Goal: Connect with others: Connect with others

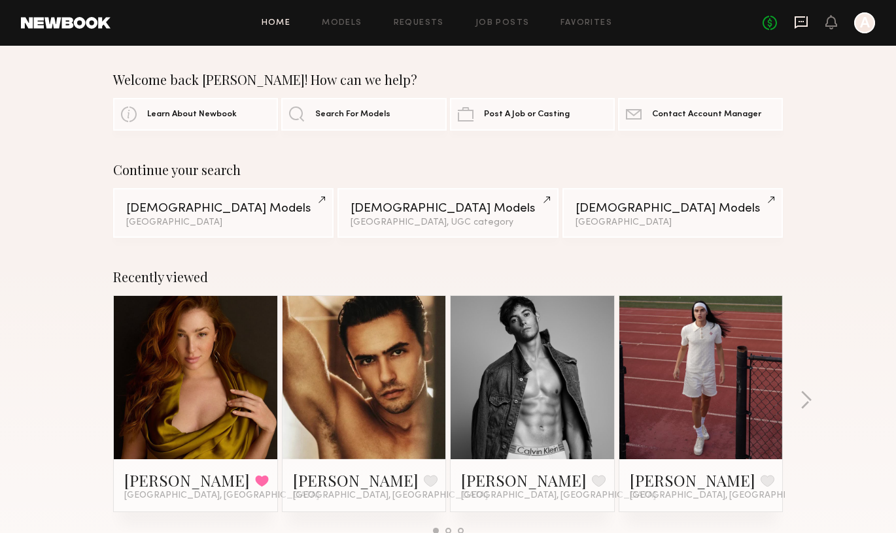
click at [797, 22] on icon at bounding box center [801, 22] width 14 height 14
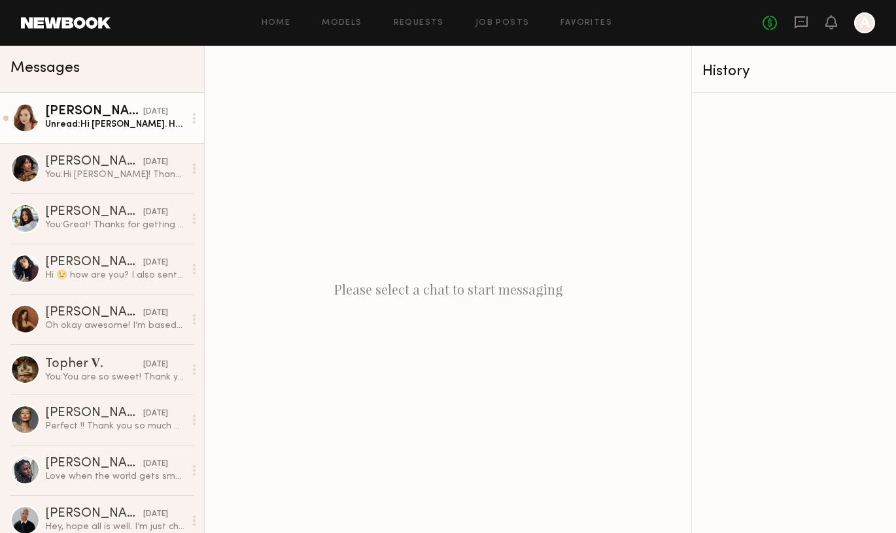
click at [160, 129] on div "Unread: Hi [PERSON_NAME]. Hope you had a great weekend. I wanted to check back …" at bounding box center [114, 124] width 139 height 12
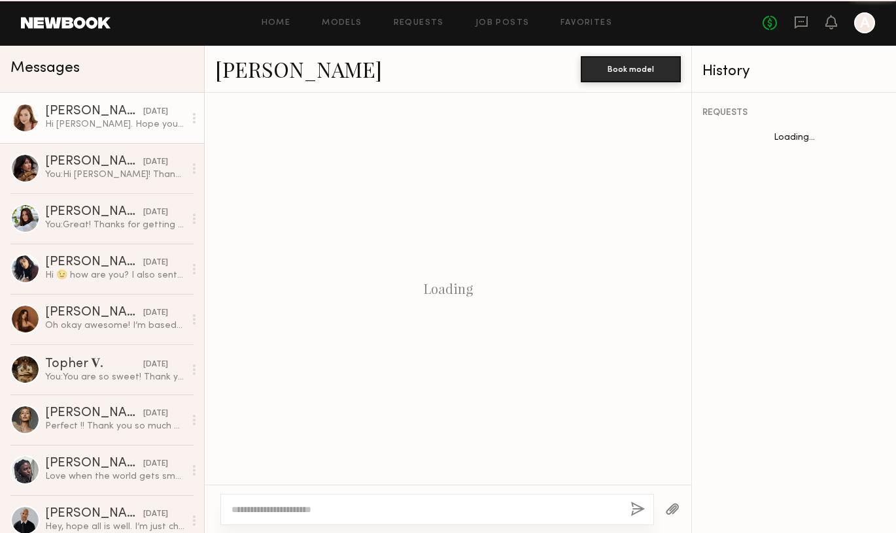
scroll to position [1577, 0]
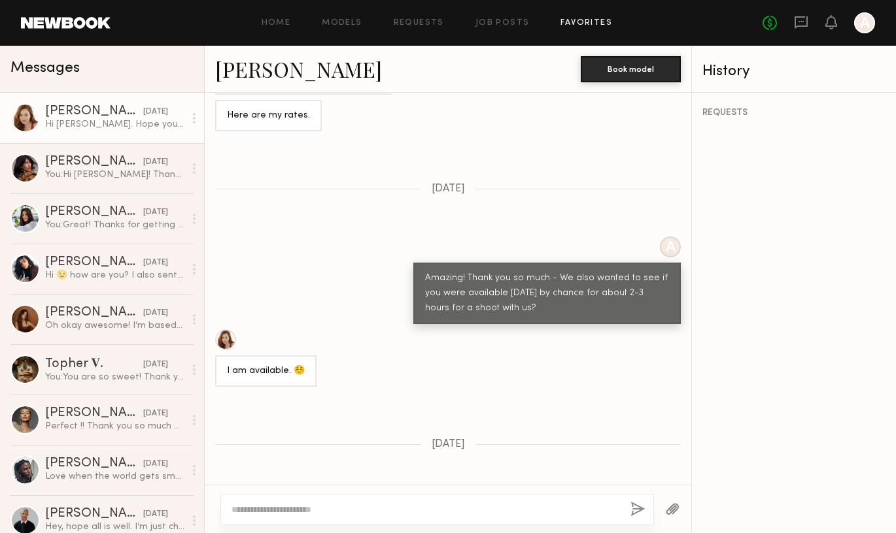
click at [575, 23] on link "Favorites" at bounding box center [586, 23] width 52 height 8
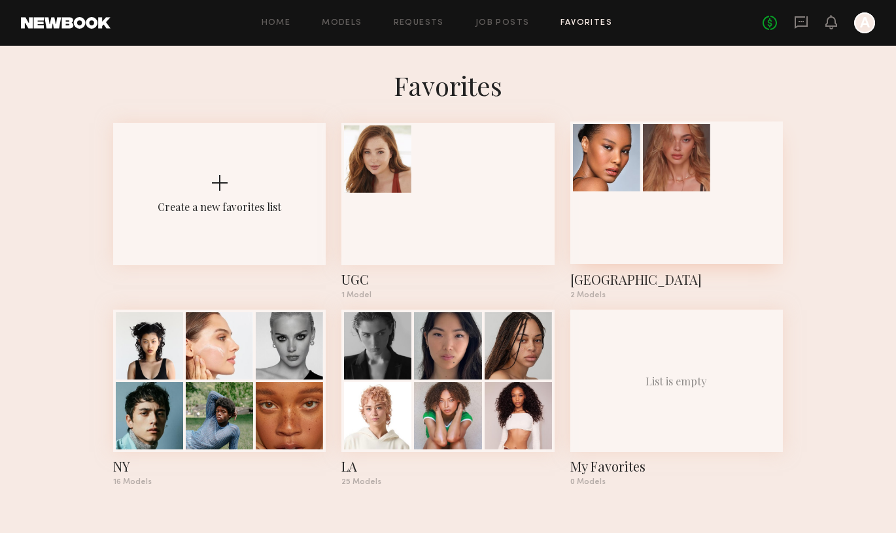
click at [641, 205] on div at bounding box center [676, 193] width 212 height 143
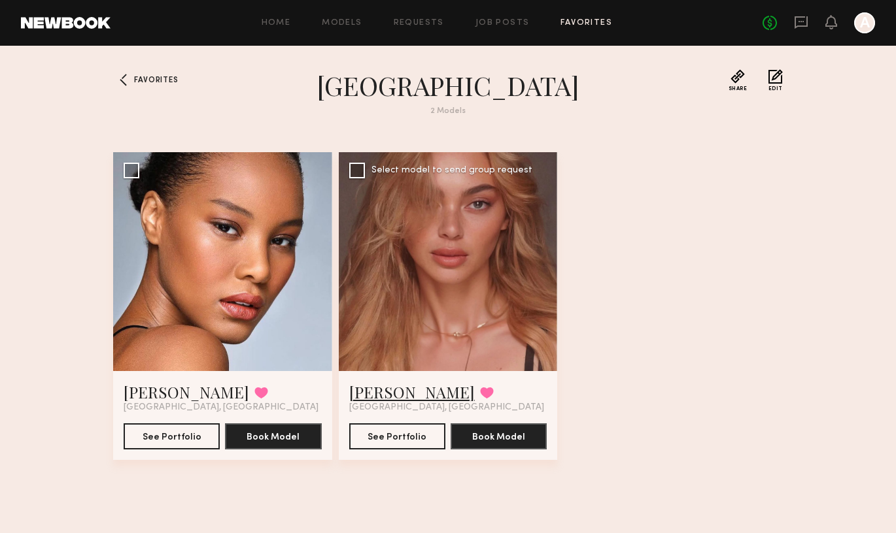
click at [382, 394] on link "[PERSON_NAME]" at bounding box center [412, 392] width 126 height 21
click at [485, 312] on div at bounding box center [448, 261] width 219 height 219
click at [392, 392] on link "[PERSON_NAME]" at bounding box center [412, 392] width 126 height 21
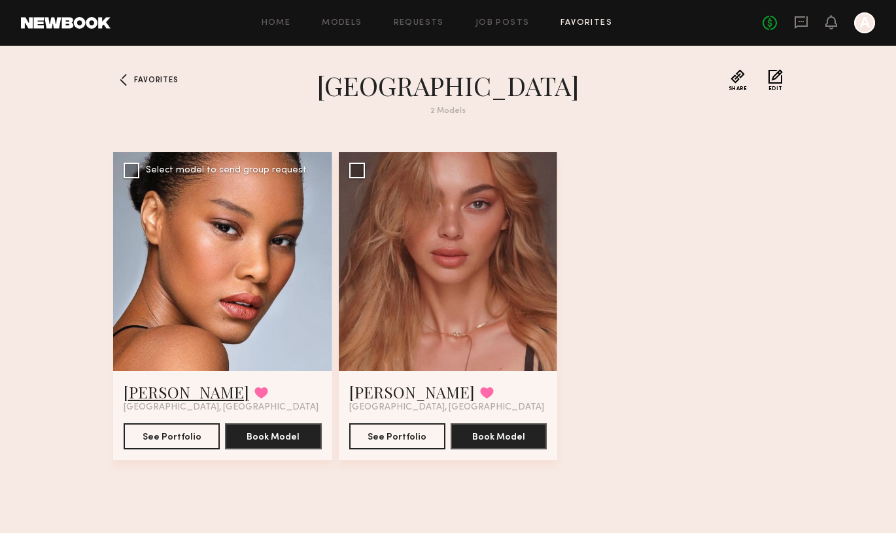
click at [160, 393] on link "[PERSON_NAME]" at bounding box center [187, 392] width 126 height 21
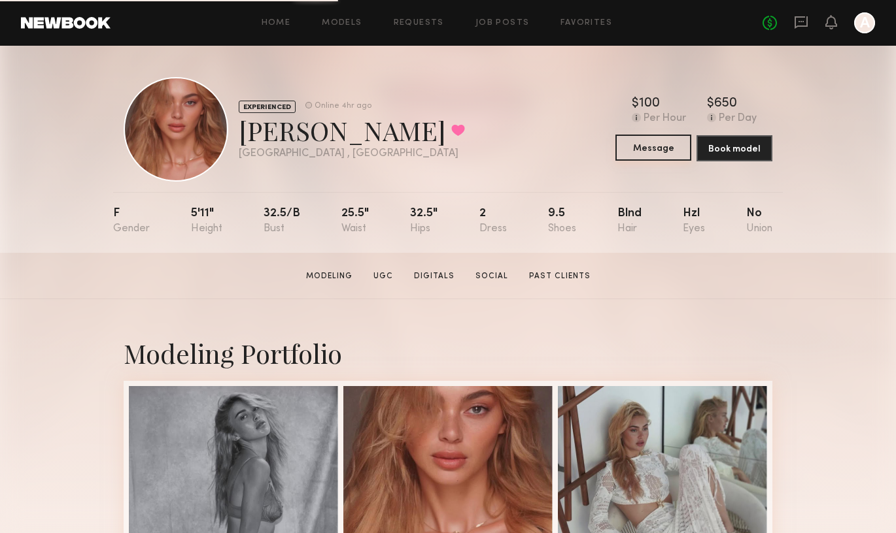
click at [669, 150] on button "Message" at bounding box center [653, 148] width 76 height 26
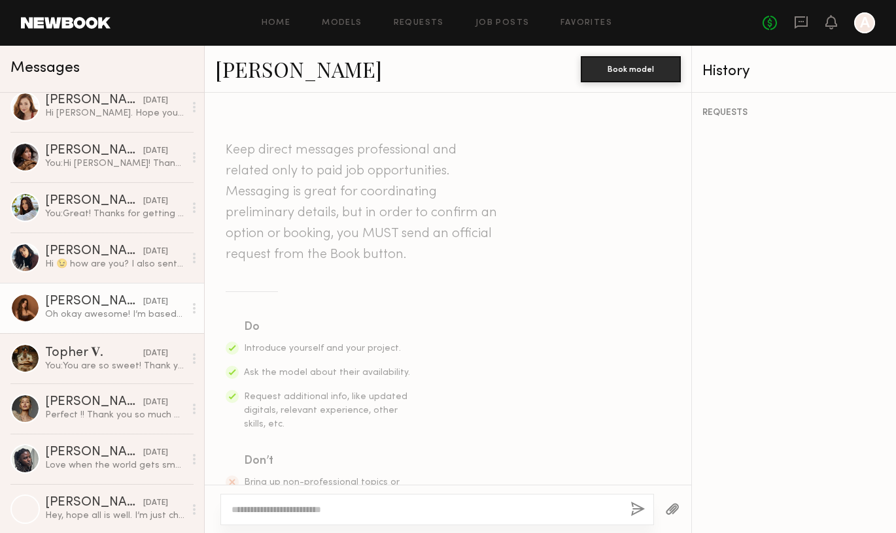
scroll to position [10, 0]
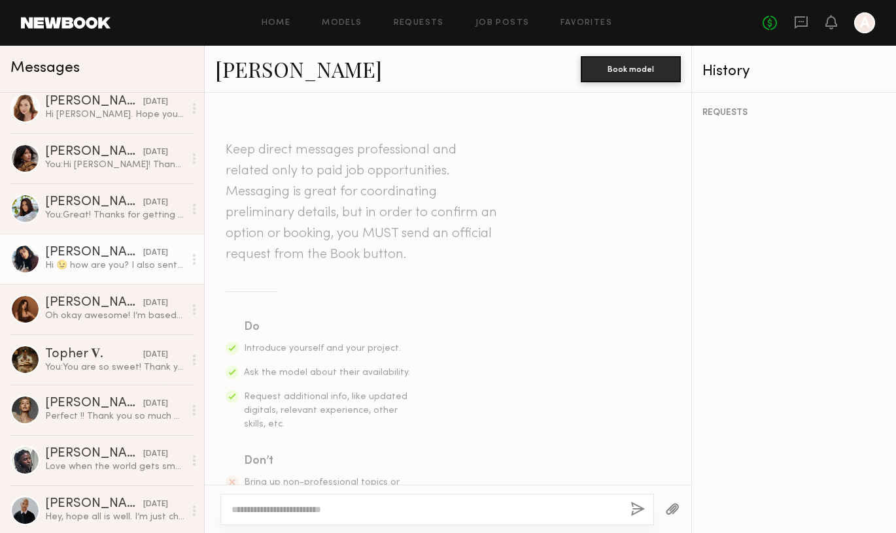
click at [95, 267] on div "Hi 😉 how are you? I also sent a receipt for the valet of $31, and my Venmo for …" at bounding box center [114, 266] width 139 height 12
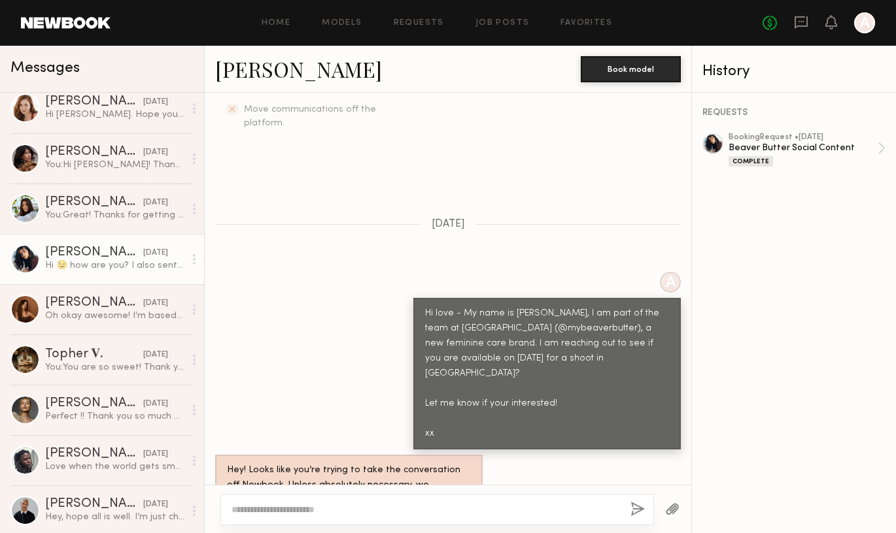
scroll to position [463, 0]
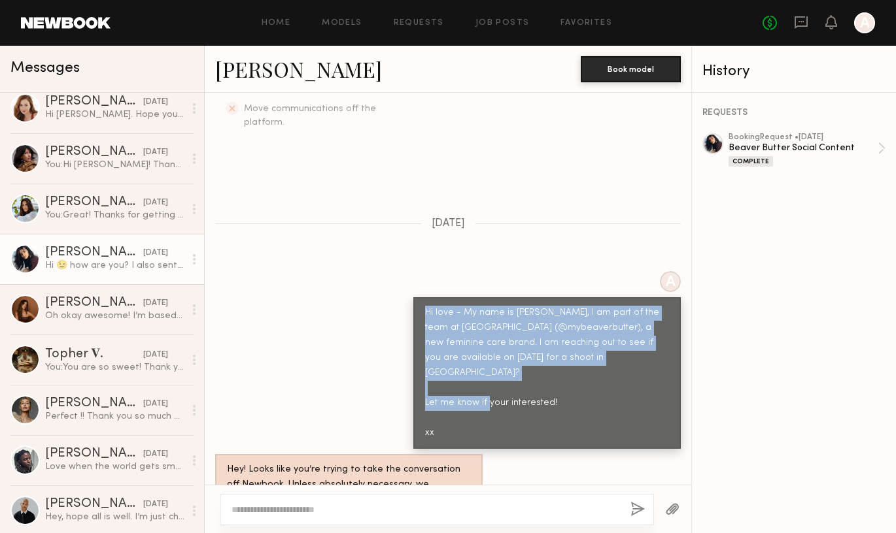
drag, startPoint x: 437, startPoint y: 386, endPoint x: 428, endPoint y: 278, distance: 107.6
click at [428, 306] on div "Hi love - My name is Arielle, I am part of the team at Beaver Butter (@mybeaver…" at bounding box center [547, 373] width 244 height 135
copy div "Hi love - My name is Arielle, I am part of the team at Beaver Butter (@mybeaver…"
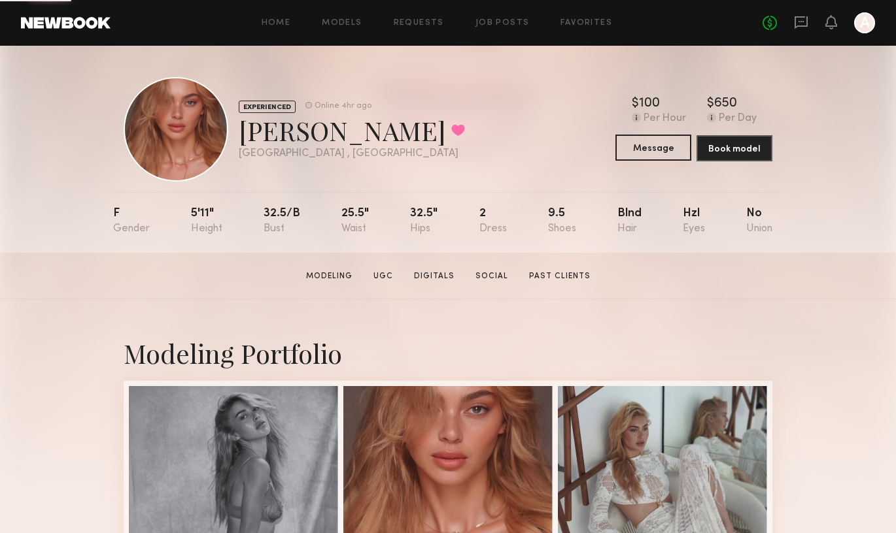
click at [647, 148] on button "Message" at bounding box center [653, 148] width 76 height 26
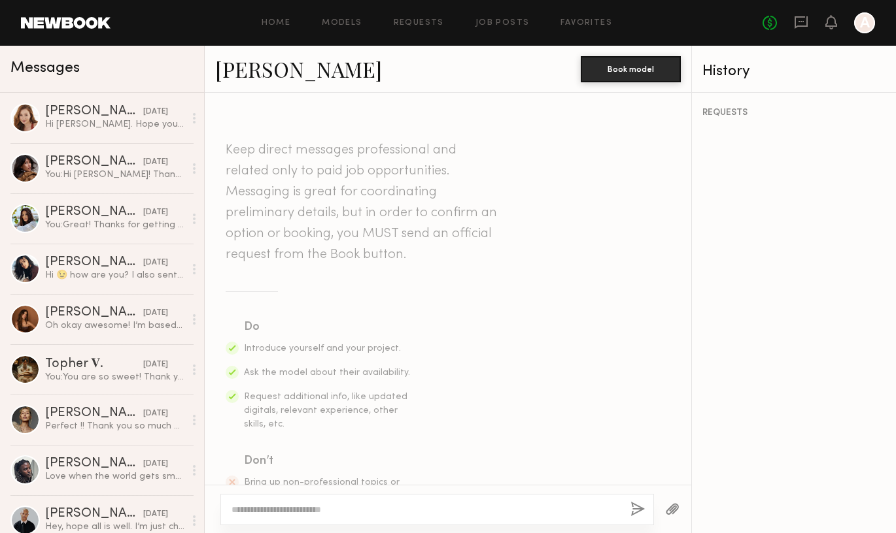
click at [316, 508] on textarea at bounding box center [425, 509] width 388 height 13
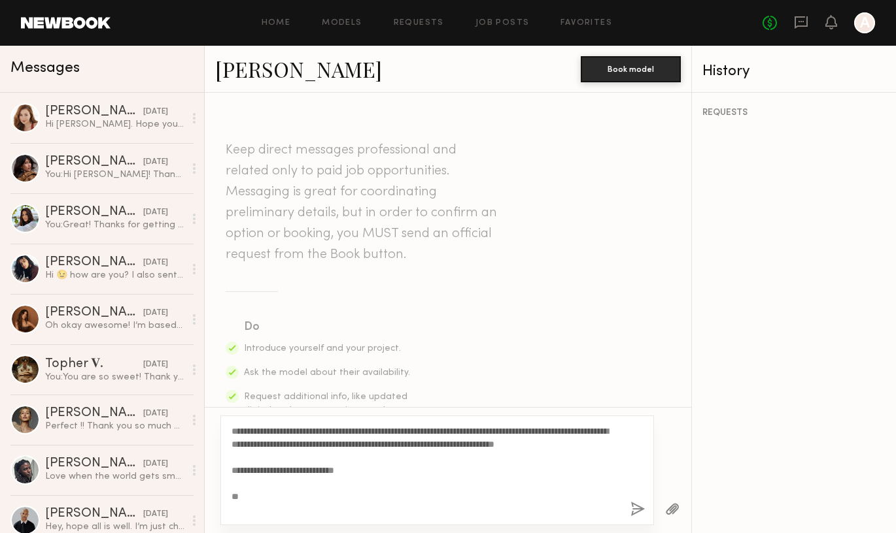
drag, startPoint x: 575, startPoint y: 445, endPoint x: 537, endPoint y: 442, distance: 37.4
click at [537, 443] on textarea "**********" at bounding box center [425, 471] width 388 height 92
drag, startPoint x: 261, startPoint y: 509, endPoint x: 231, endPoint y: 422, distance: 92.6
click at [231, 425] on textarea "**********" at bounding box center [425, 471] width 388 height 92
type textarea "**********"
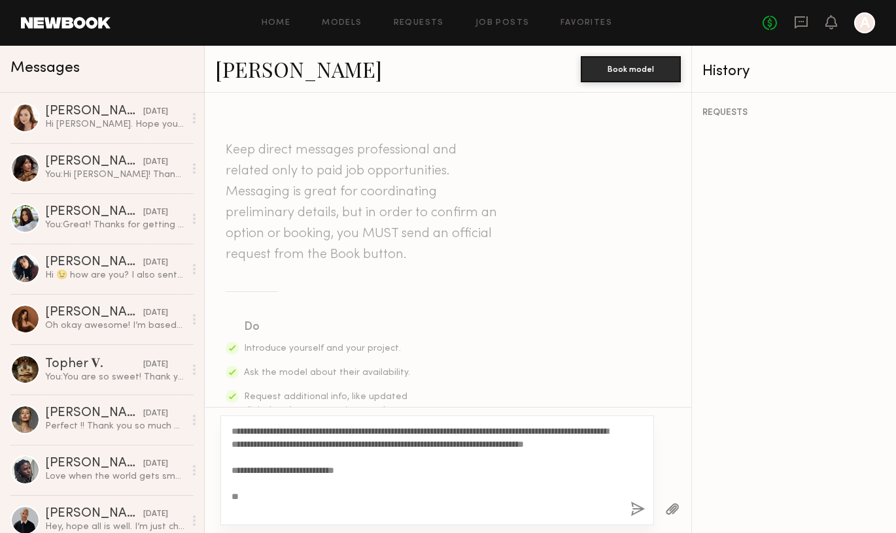
click at [637, 511] on button "button" at bounding box center [637, 510] width 14 height 16
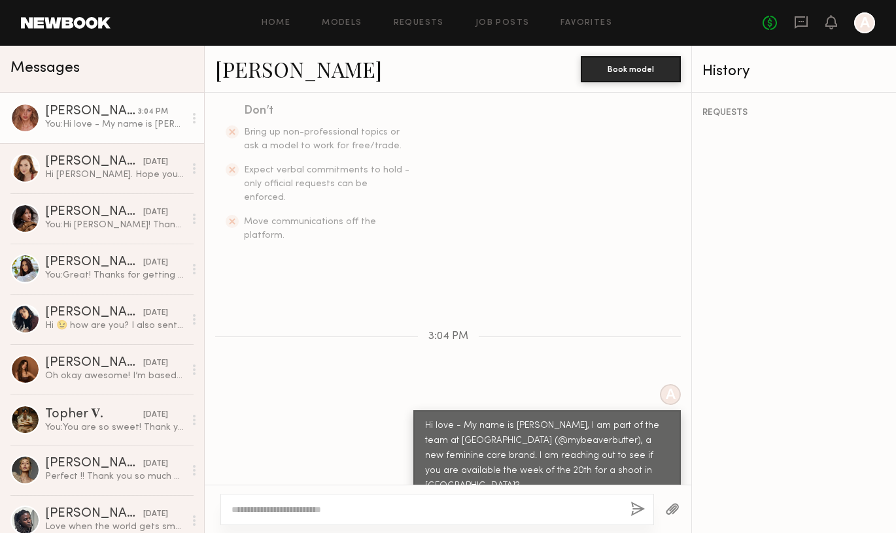
scroll to position [318, 0]
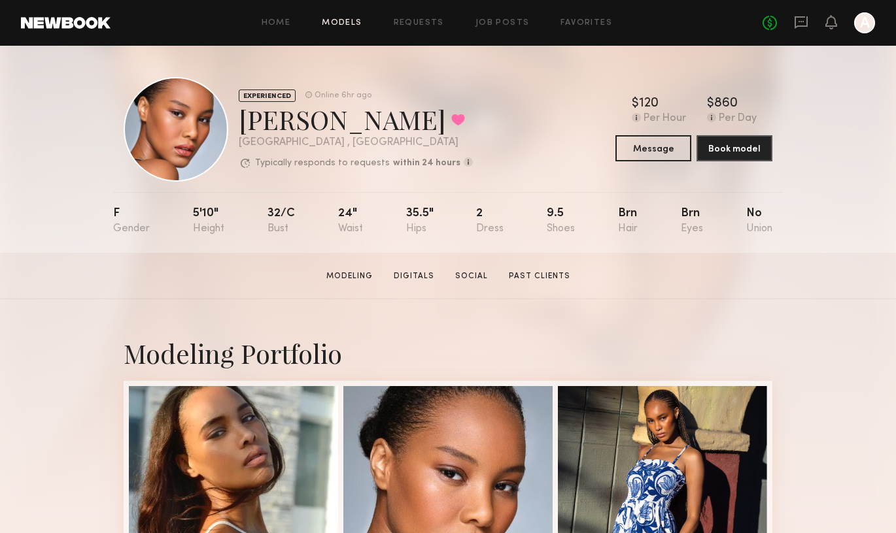
click at [347, 27] on link "Models" at bounding box center [342, 23] width 40 height 8
